Goal: Information Seeking & Learning: Learn about a topic

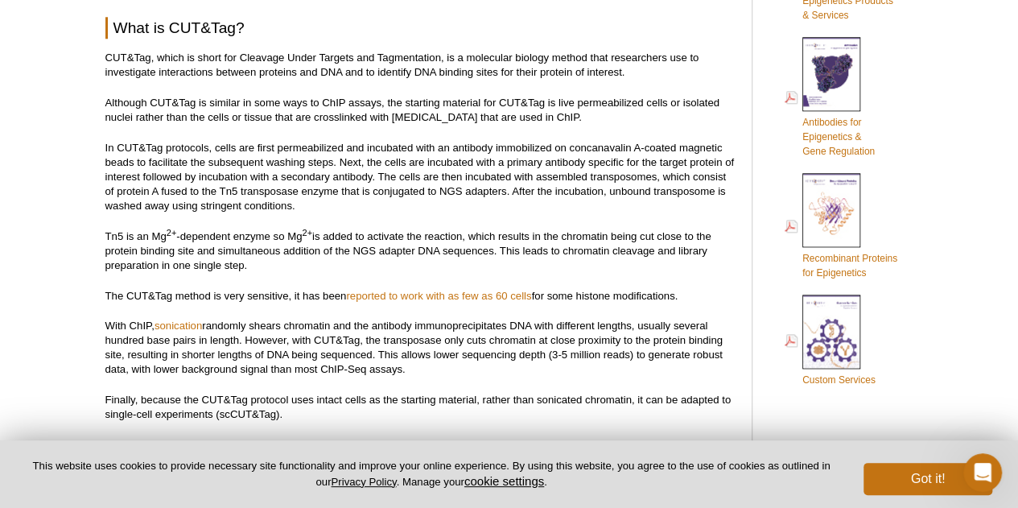
scroll to position [857, 0]
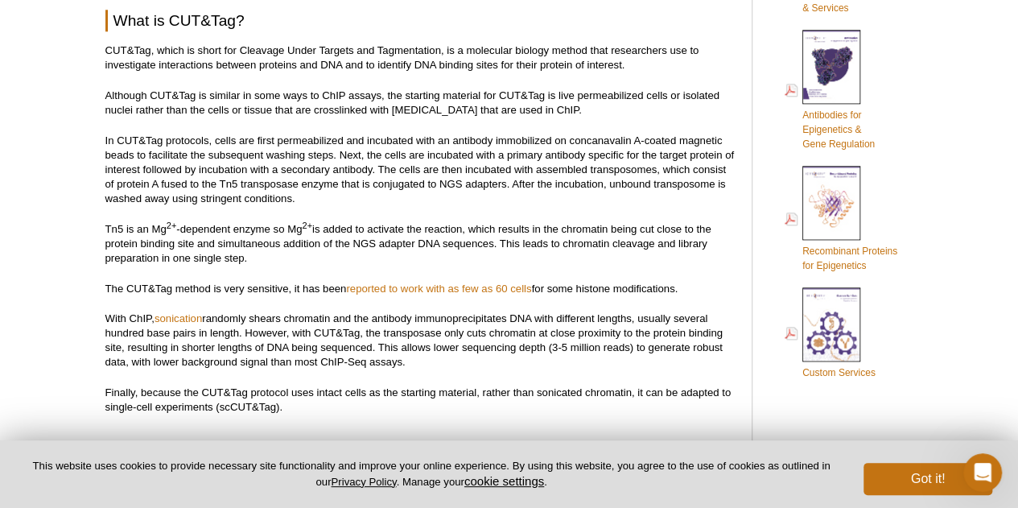
click at [274, 142] on p "In CUT&Tag protocols, cells are first permeabilized and incubated with an antib…" at bounding box center [420, 170] width 630 height 72
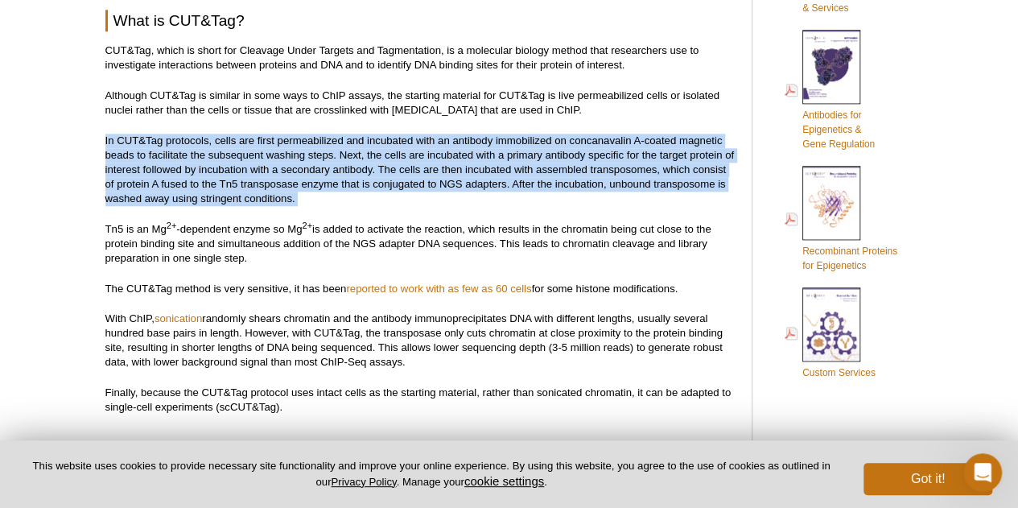
click at [274, 142] on p "In CUT&Tag protocols, cells are first permeabilized and incubated with an antib…" at bounding box center [420, 170] width 630 height 72
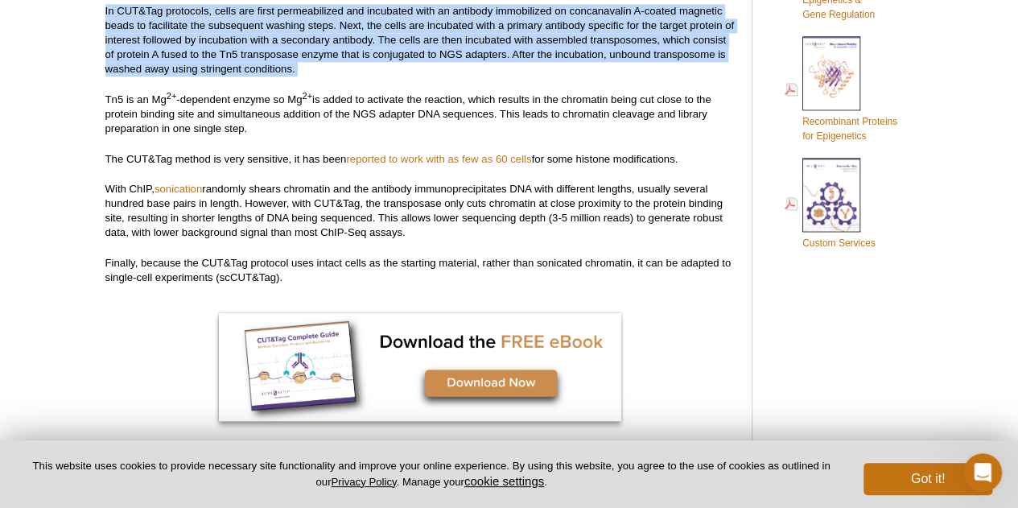
scroll to position [989, 0]
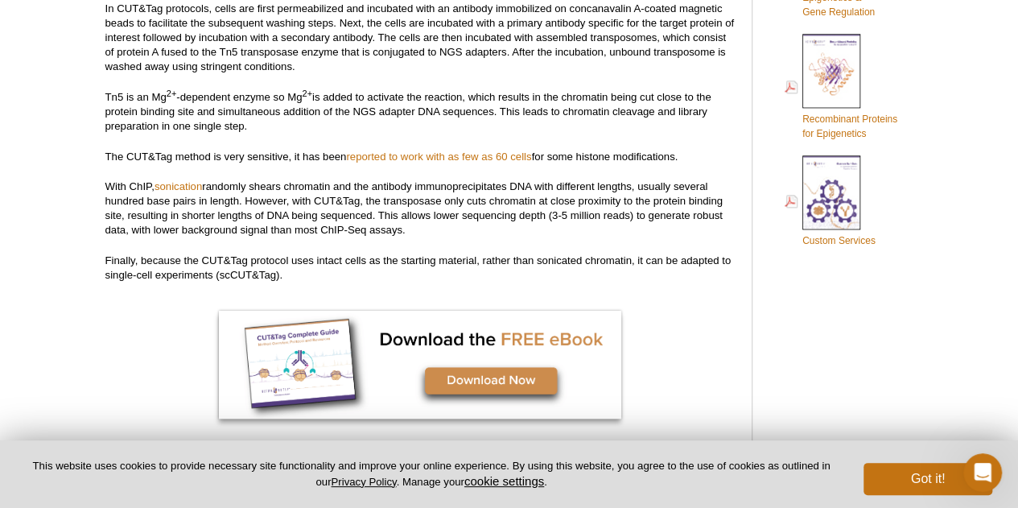
click at [282, 219] on p "With ChIP, sonication randomly shears chromatin and the antibody immunoprecipit…" at bounding box center [420, 208] width 630 height 58
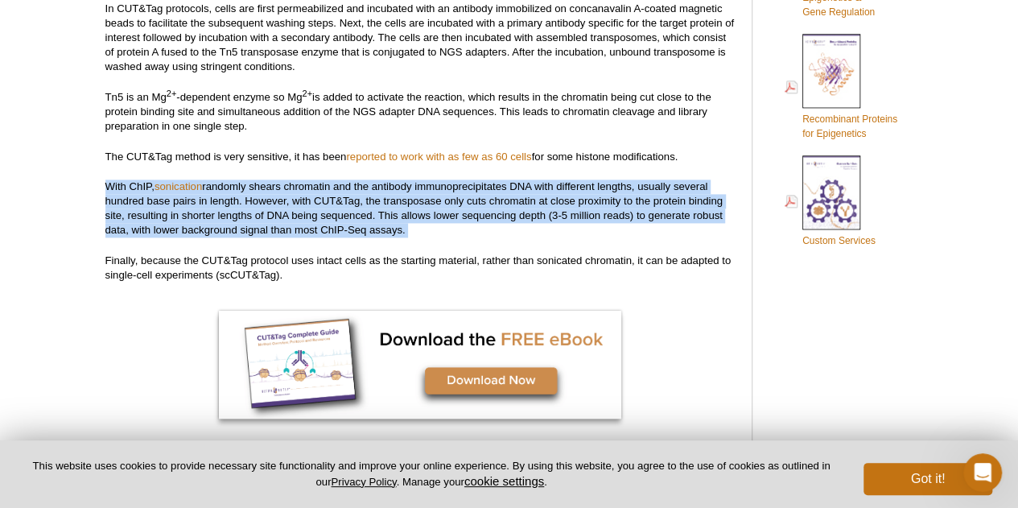
click at [282, 219] on p "With ChIP, sonication randomly shears chromatin and the antibody immunoprecipit…" at bounding box center [420, 208] width 630 height 58
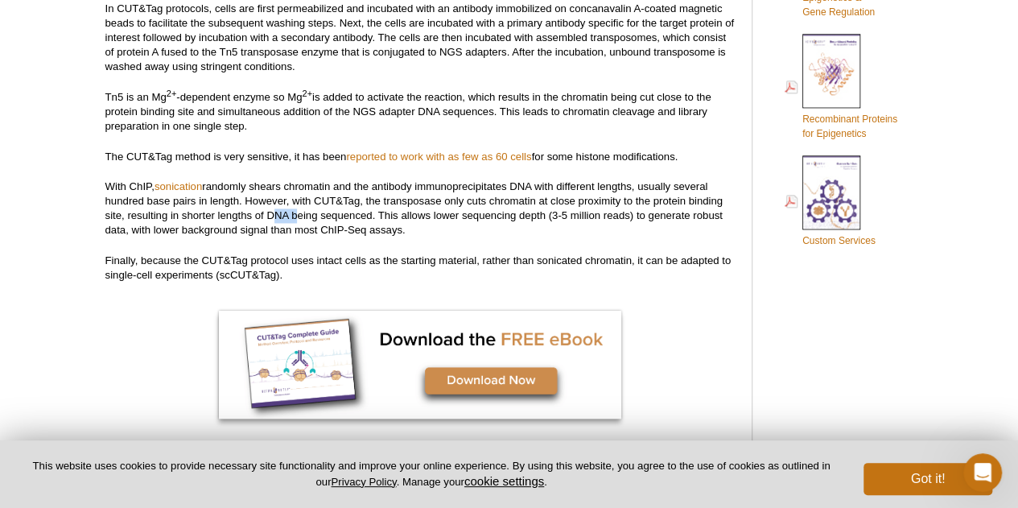
click at [282, 219] on p "With ChIP, sonication randomly shears chromatin and the antibody immunoprecipit…" at bounding box center [420, 208] width 630 height 58
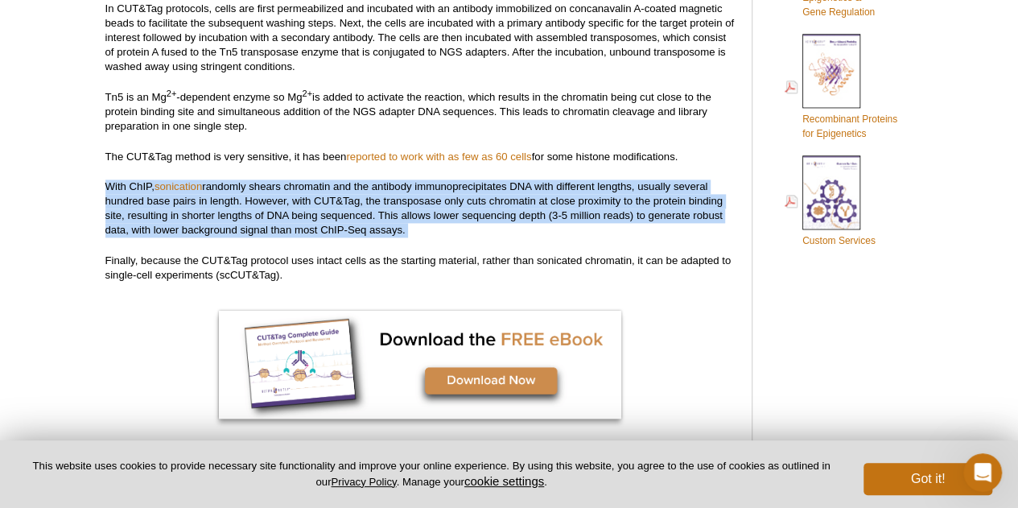
click at [282, 219] on p "With ChIP, sonication randomly shears chromatin and the antibody immunoprecipit…" at bounding box center [420, 208] width 630 height 58
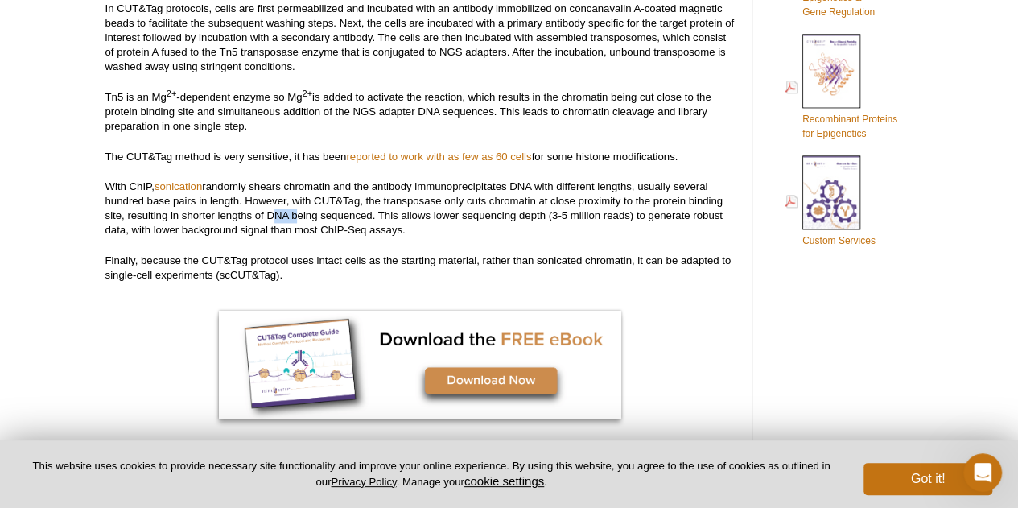
click at [282, 219] on p "With ChIP, sonication randomly shears chromatin and the antibody immunoprecipit…" at bounding box center [420, 208] width 630 height 58
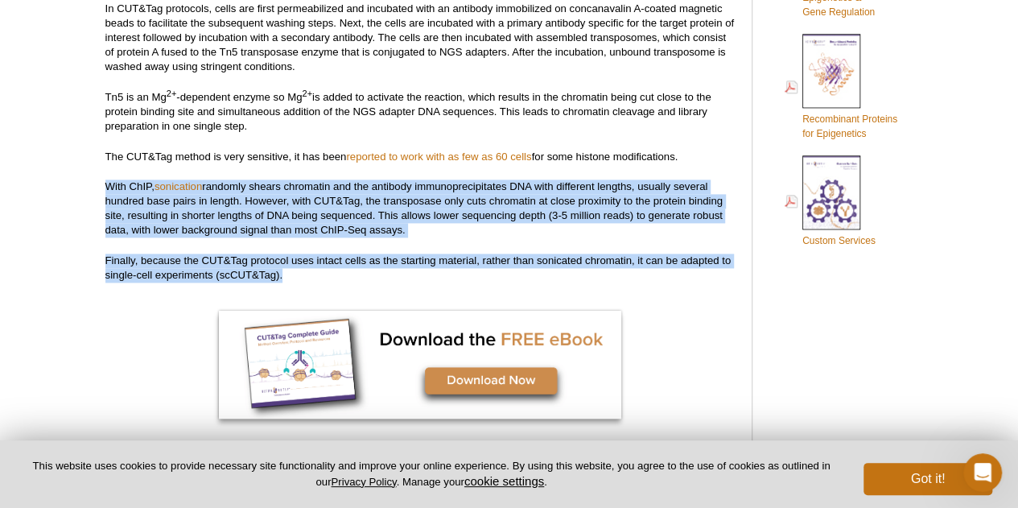
drag, startPoint x: 282, startPoint y: 219, endPoint x: 275, endPoint y: 252, distance: 33.6
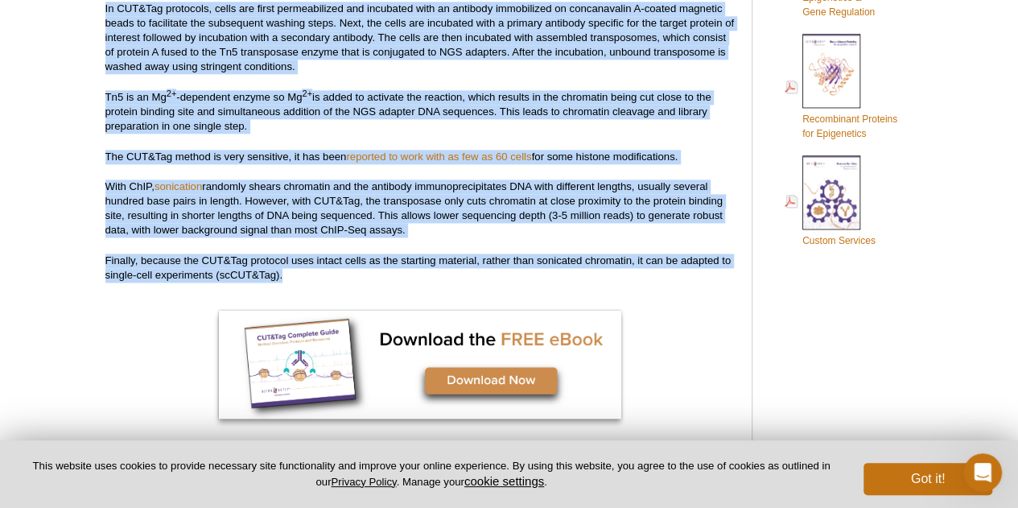
drag, startPoint x: 275, startPoint y: 252, endPoint x: 283, endPoint y: 60, distance: 192.4
click at [286, 226] on p "With ChIP, sonication randomly shears chromatin and the antibody immunoprecipit…" at bounding box center [420, 208] width 630 height 58
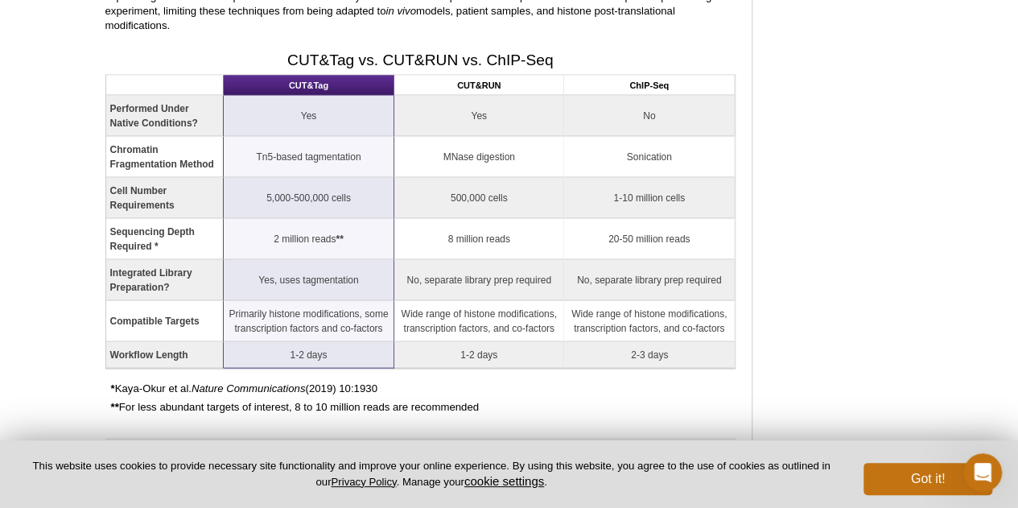
scroll to position [1613, 0]
